Goal: Check status: Check status

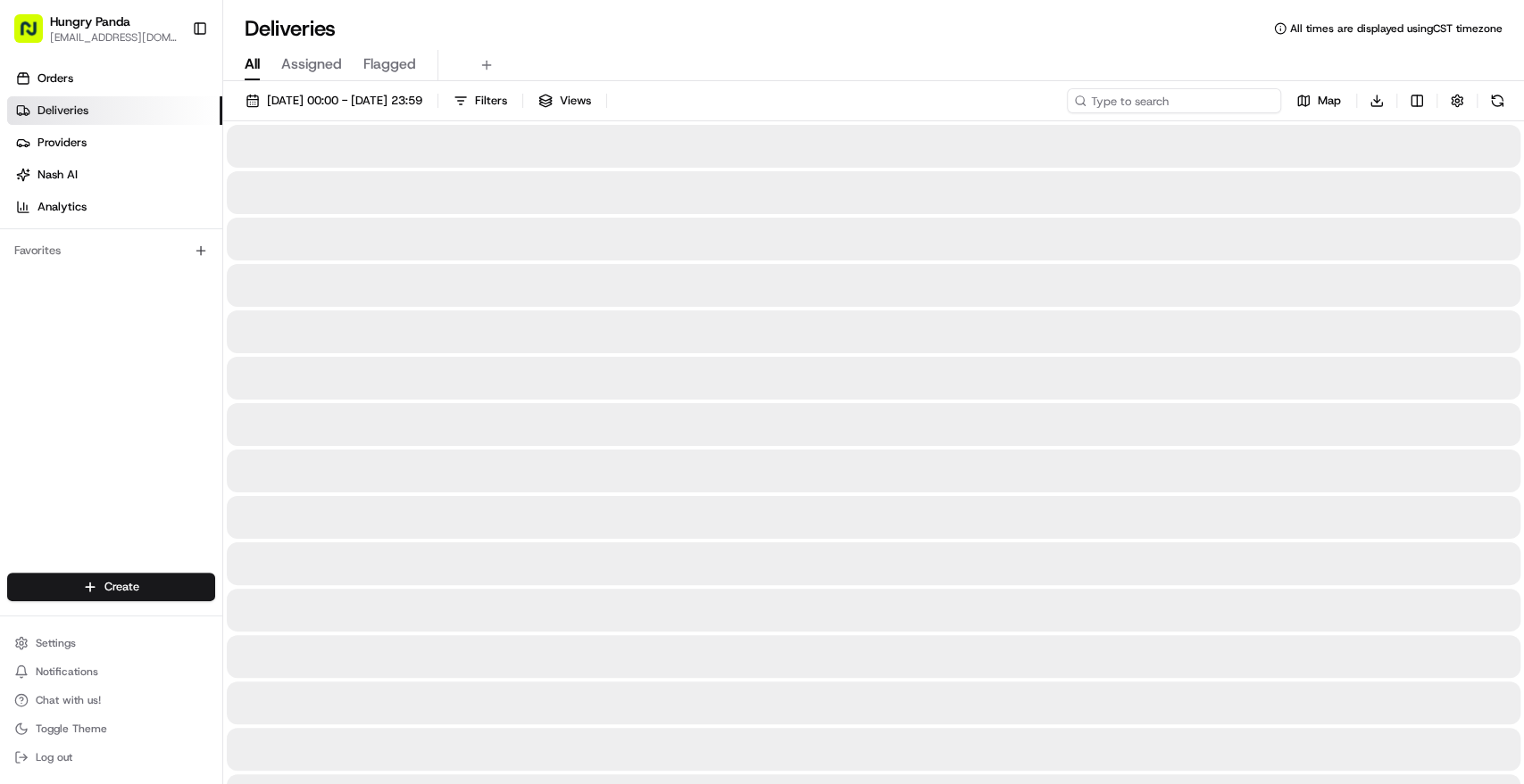
click at [1203, 101] on input at bounding box center [1174, 100] width 214 height 25
paste input "1249372915856763831410"
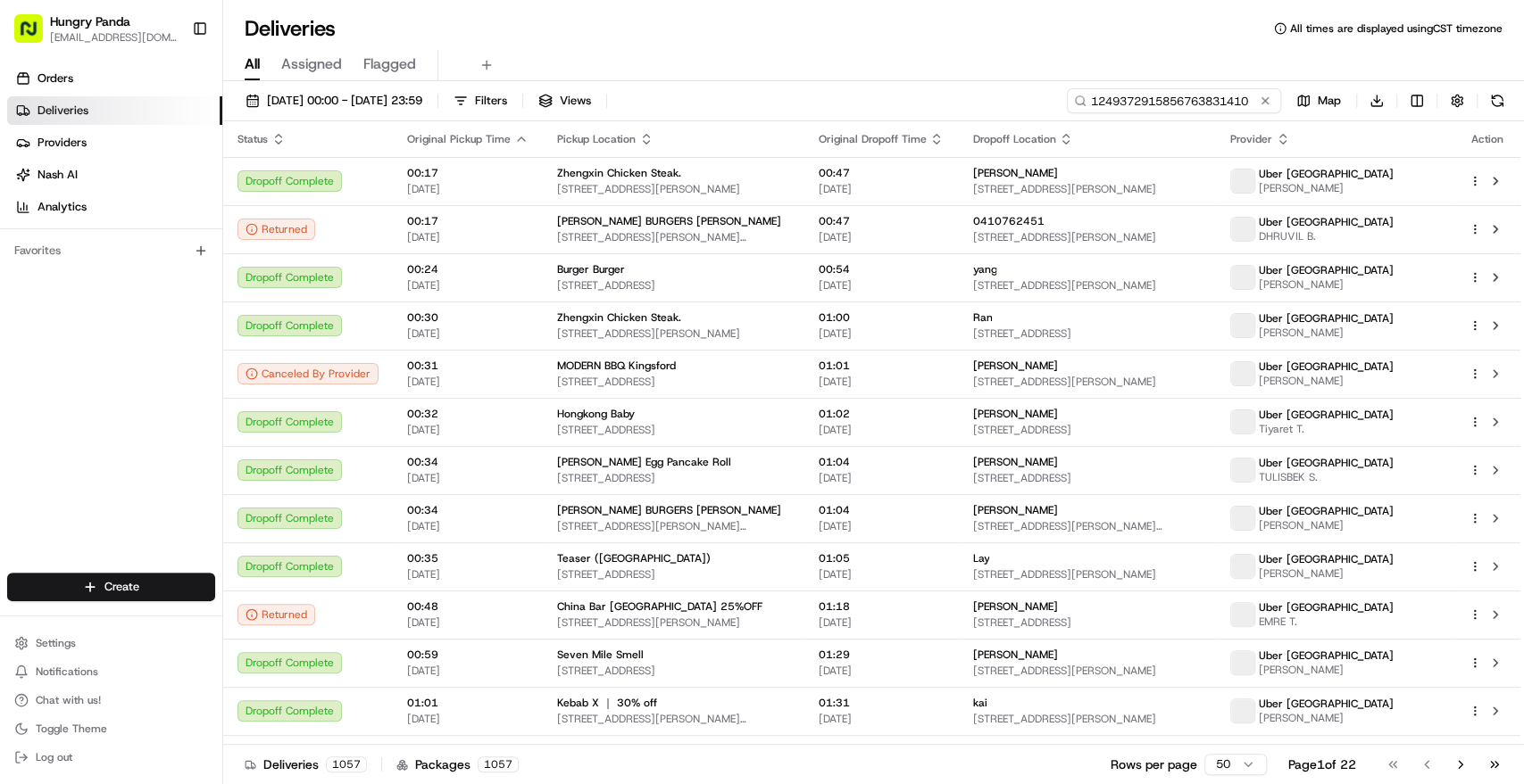
click at [1234, 106] on input "1249372915856763831410" at bounding box center [1174, 100] width 214 height 25
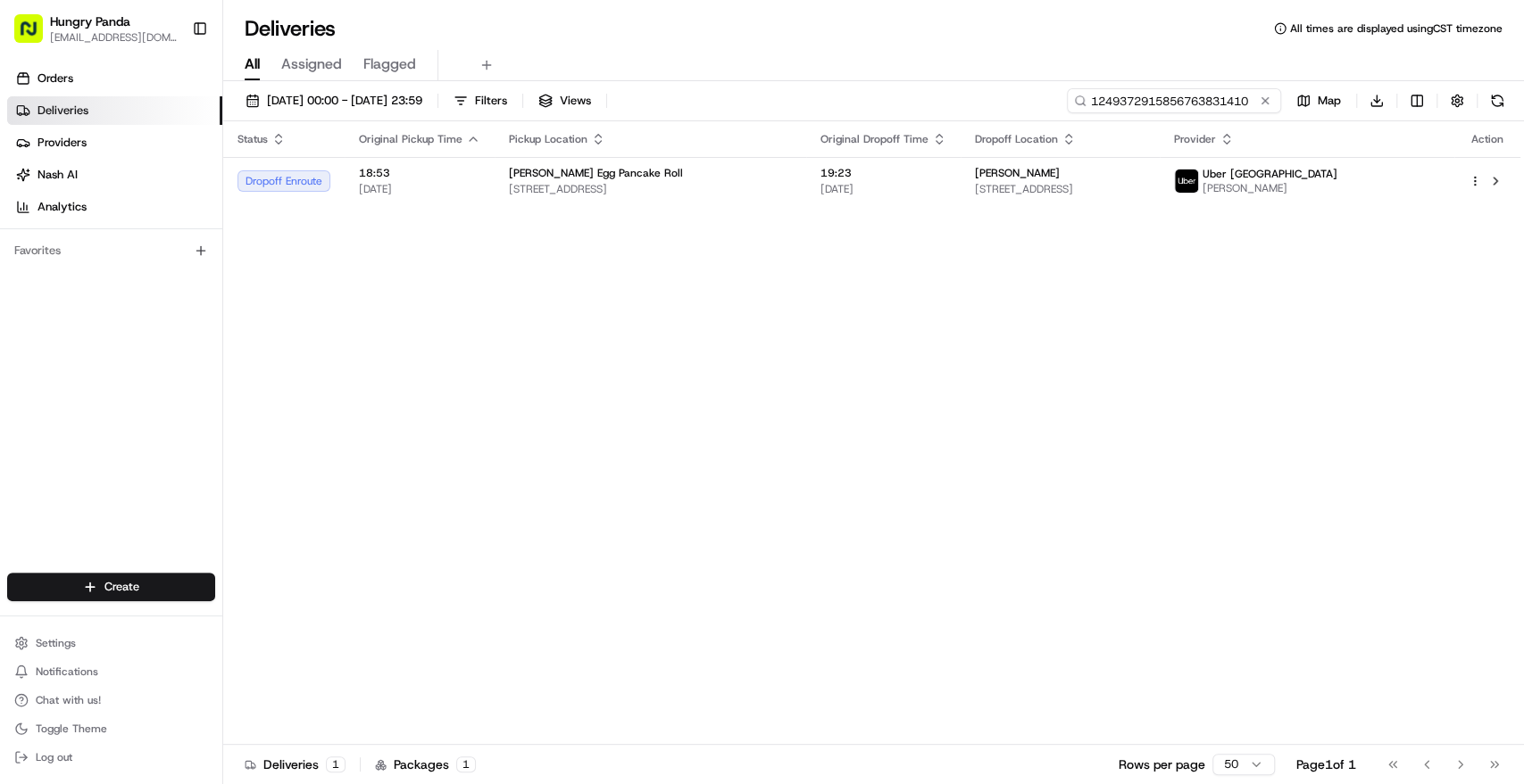
type input "1249372915856763831410"
click at [786, 184] on span "[STREET_ADDRESS]" at bounding box center [650, 190] width 283 height 15
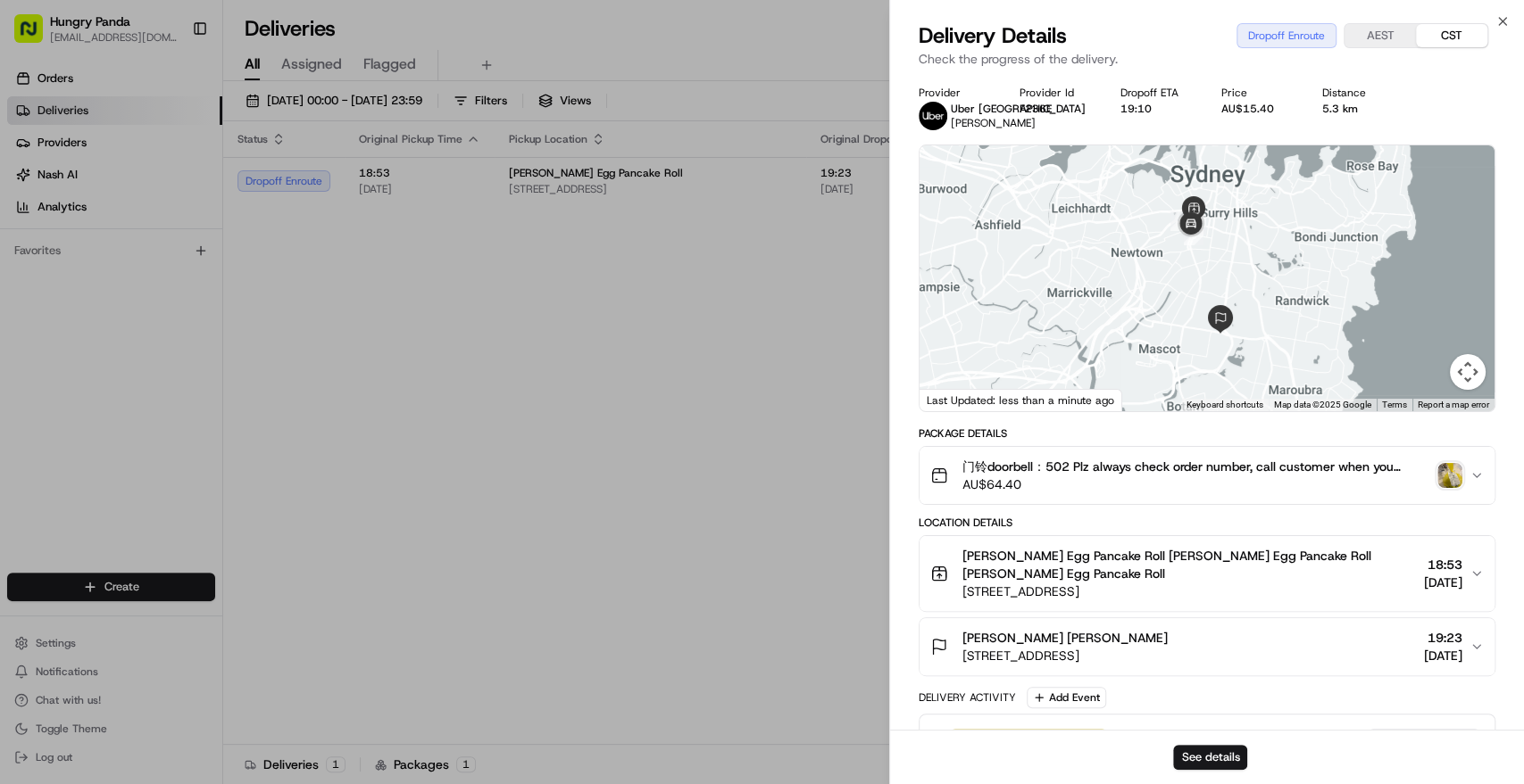
click at [1455, 477] on img "button" at bounding box center [1449, 475] width 25 height 25
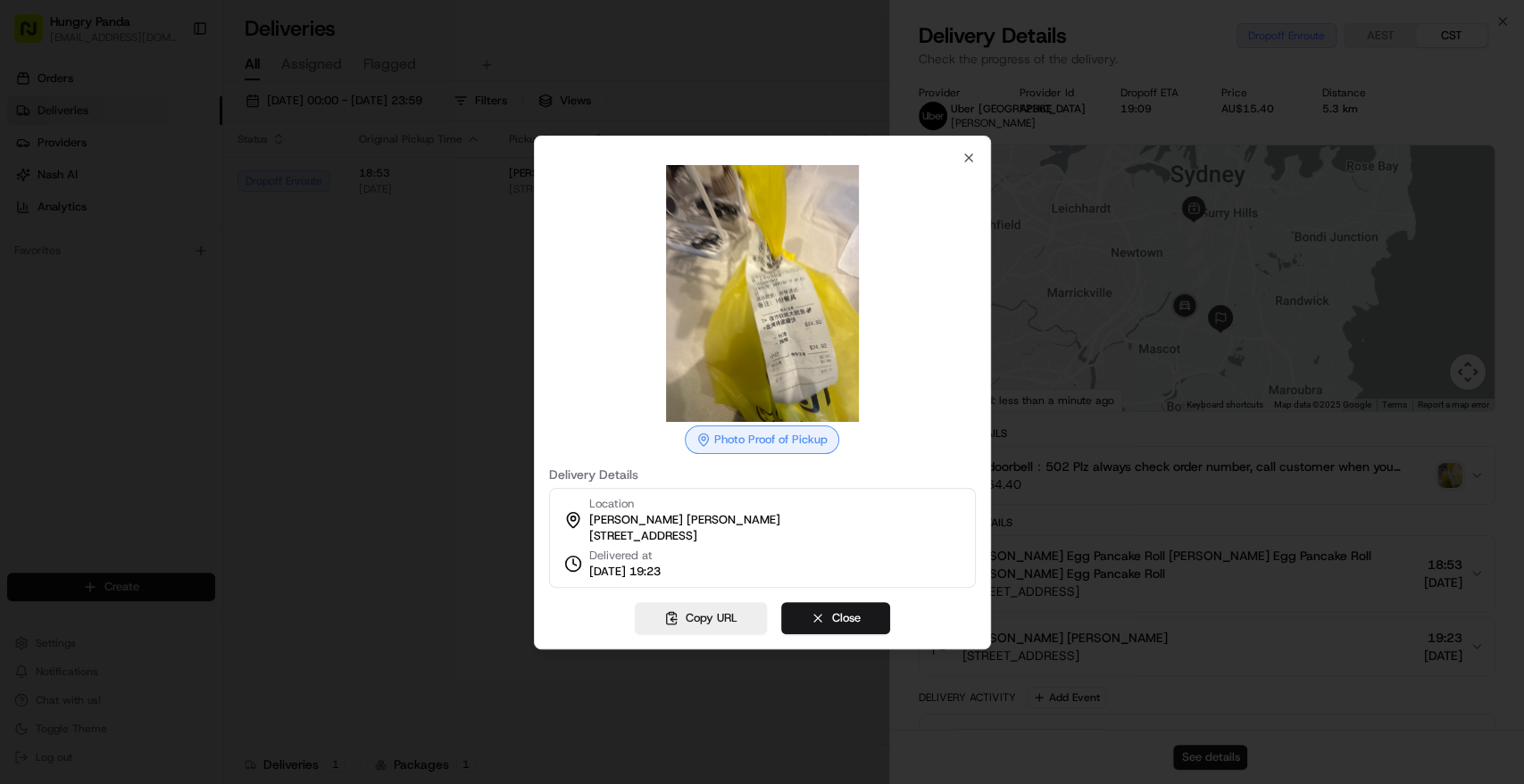
click at [752, 302] on img at bounding box center [762, 294] width 257 height 257
click at [755, 311] on img at bounding box center [762, 294] width 257 height 257
click at [966, 150] on icon "button" at bounding box center [969, 158] width 15 height 15
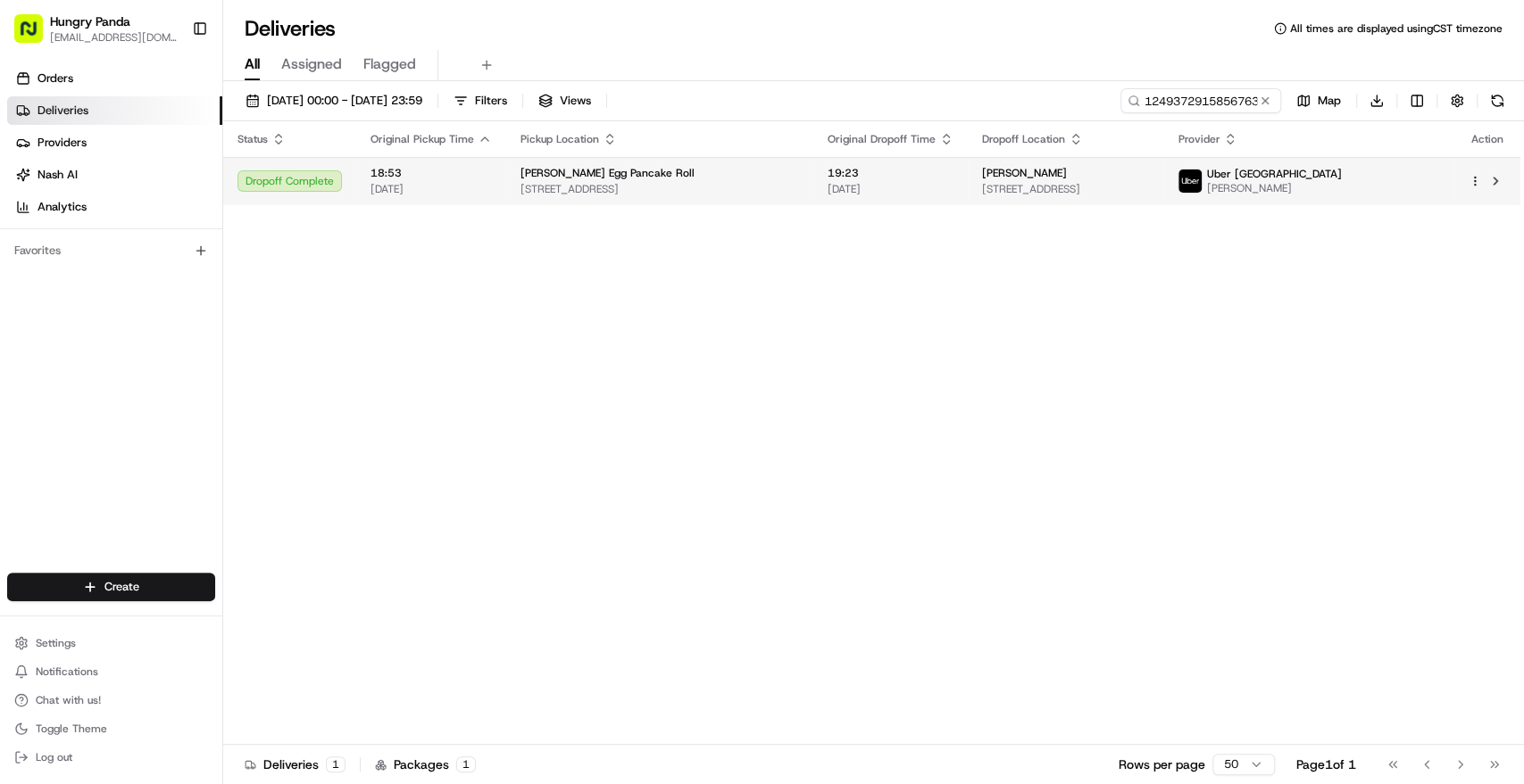
click at [951, 195] on span "[DATE]" at bounding box center [890, 190] width 126 height 15
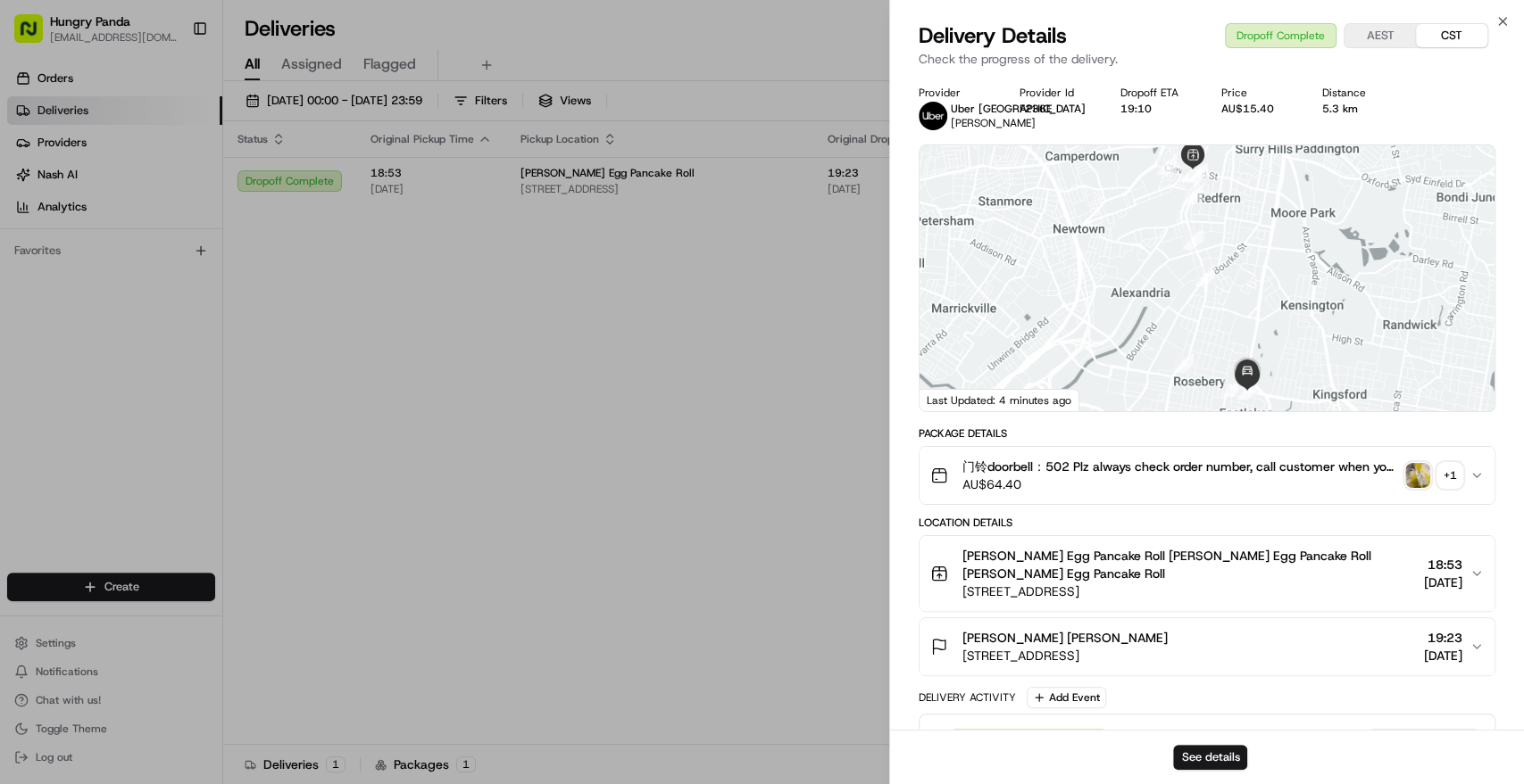
click at [1420, 475] on img "button" at bounding box center [1417, 475] width 25 height 25
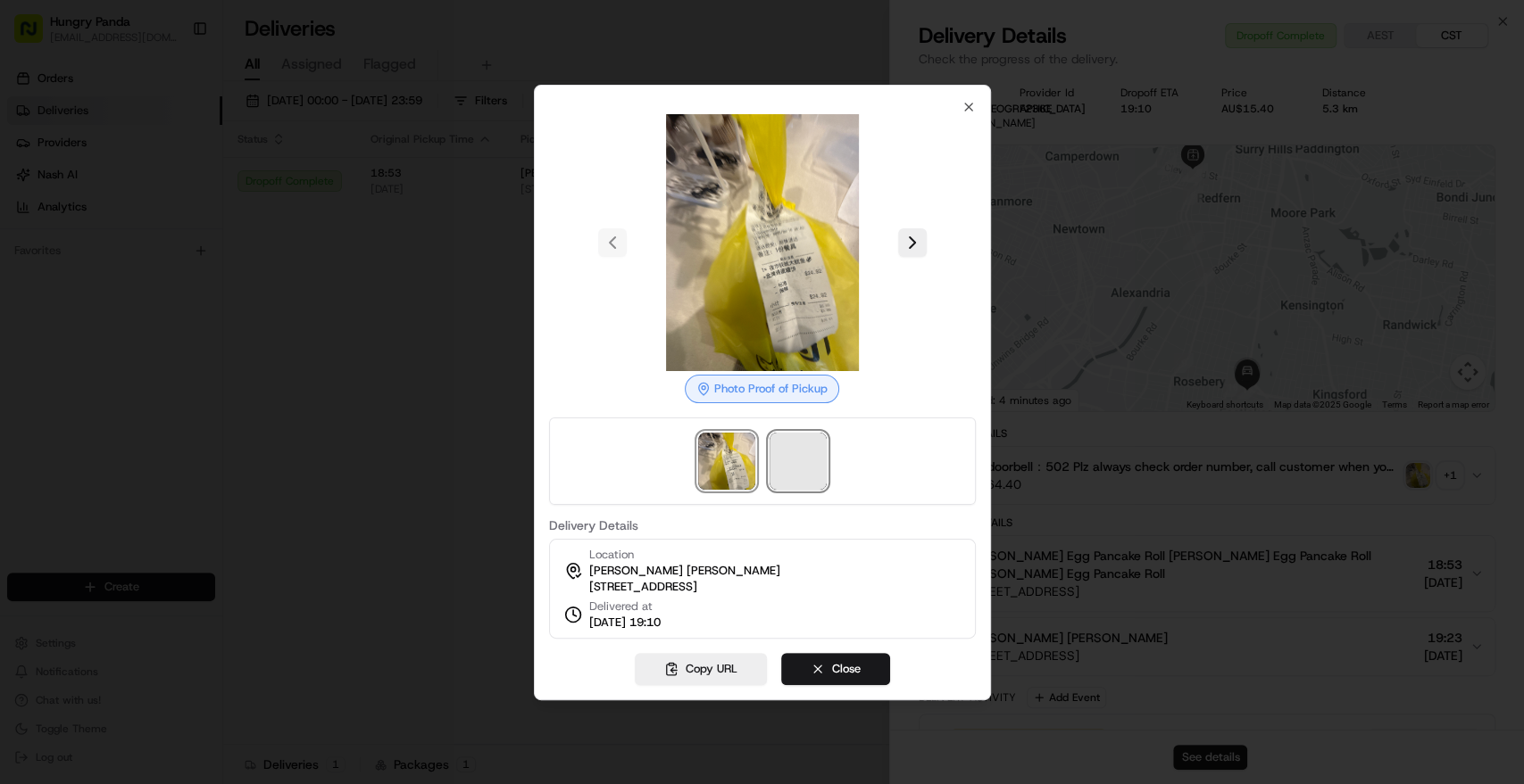
click at [791, 457] on span at bounding box center [798, 461] width 57 height 57
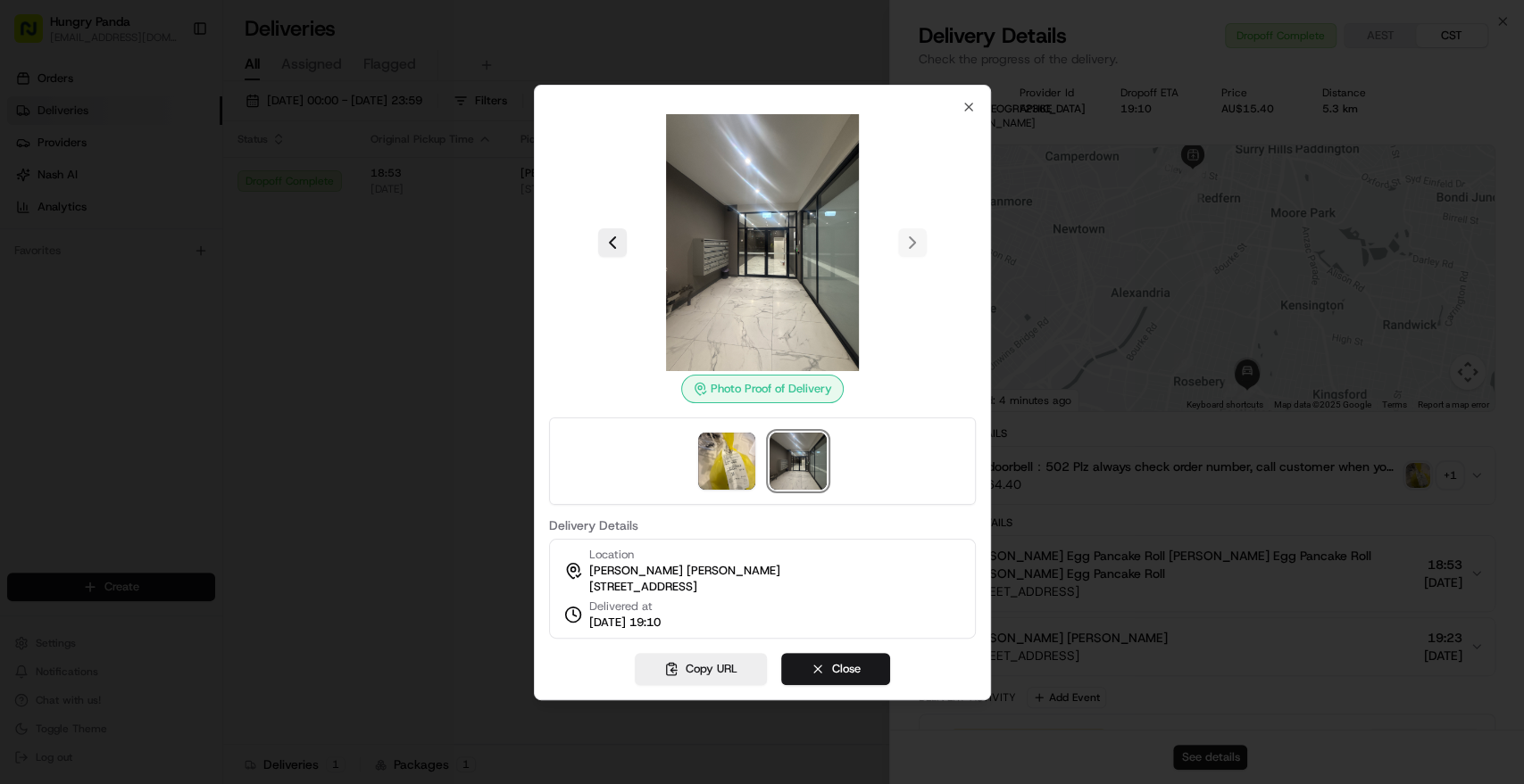
click at [789, 458] on img at bounding box center [798, 461] width 57 height 57
click at [736, 455] on img at bounding box center [726, 461] width 57 height 57
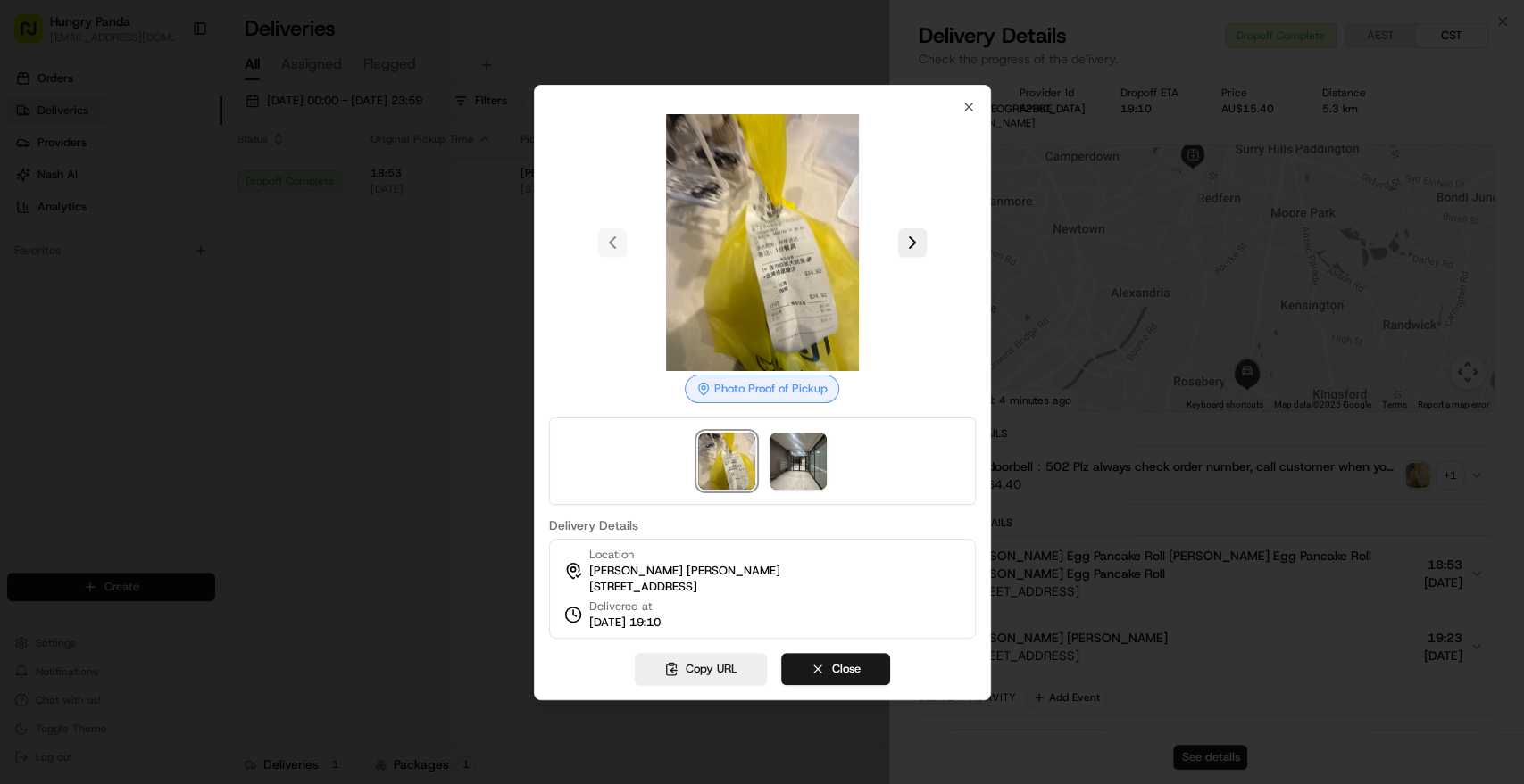
click at [775, 254] on img at bounding box center [762, 242] width 257 height 257
drag, startPoint x: 966, startPoint y: 98, endPoint x: 714, endPoint y: 315, distance: 332.6
click at [966, 100] on icon "button" at bounding box center [969, 108] width 15 height 15
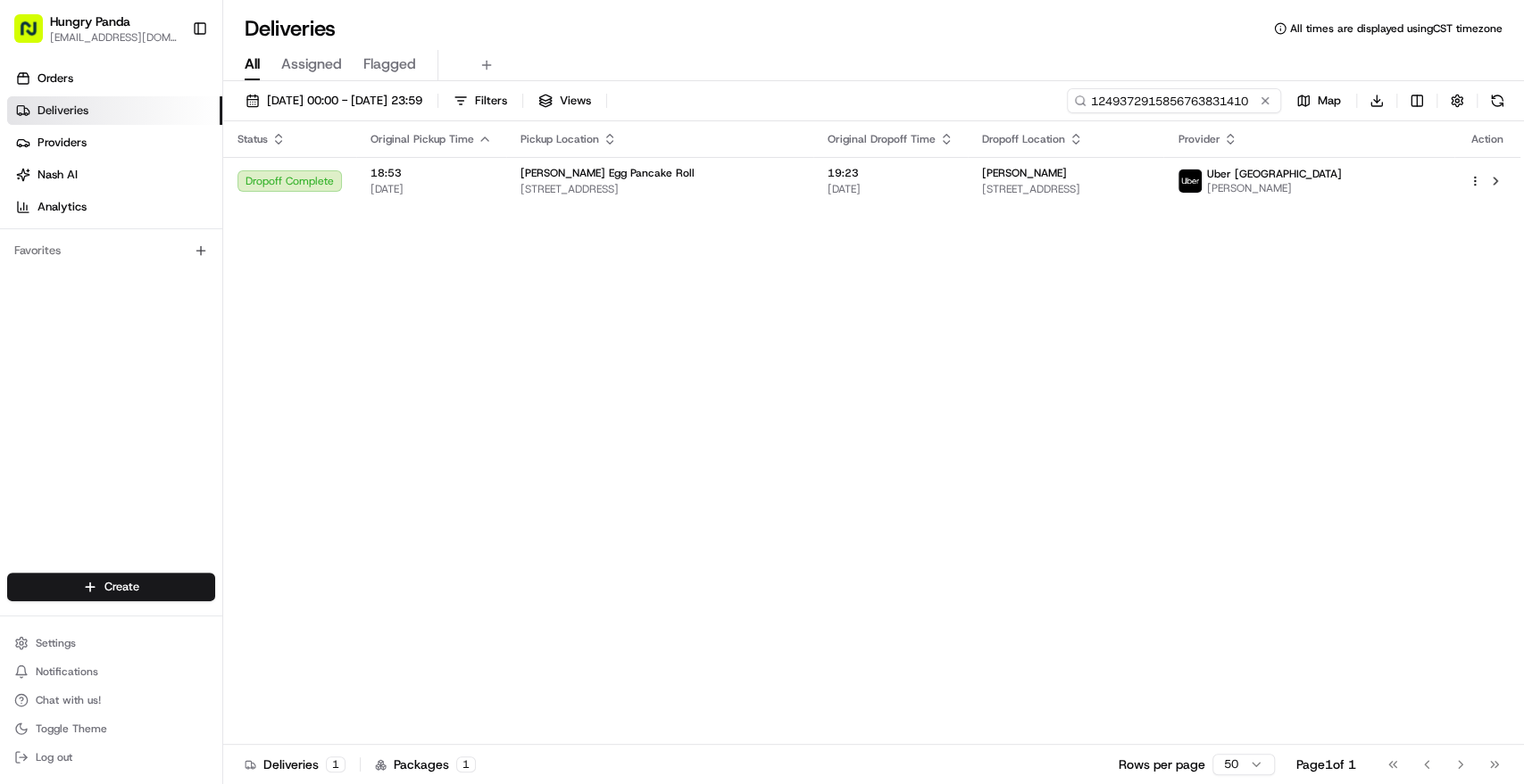
click at [1196, 92] on input "1249372915856763831410" at bounding box center [1174, 100] width 214 height 25
